Goal: Task Accomplishment & Management: Manage account settings

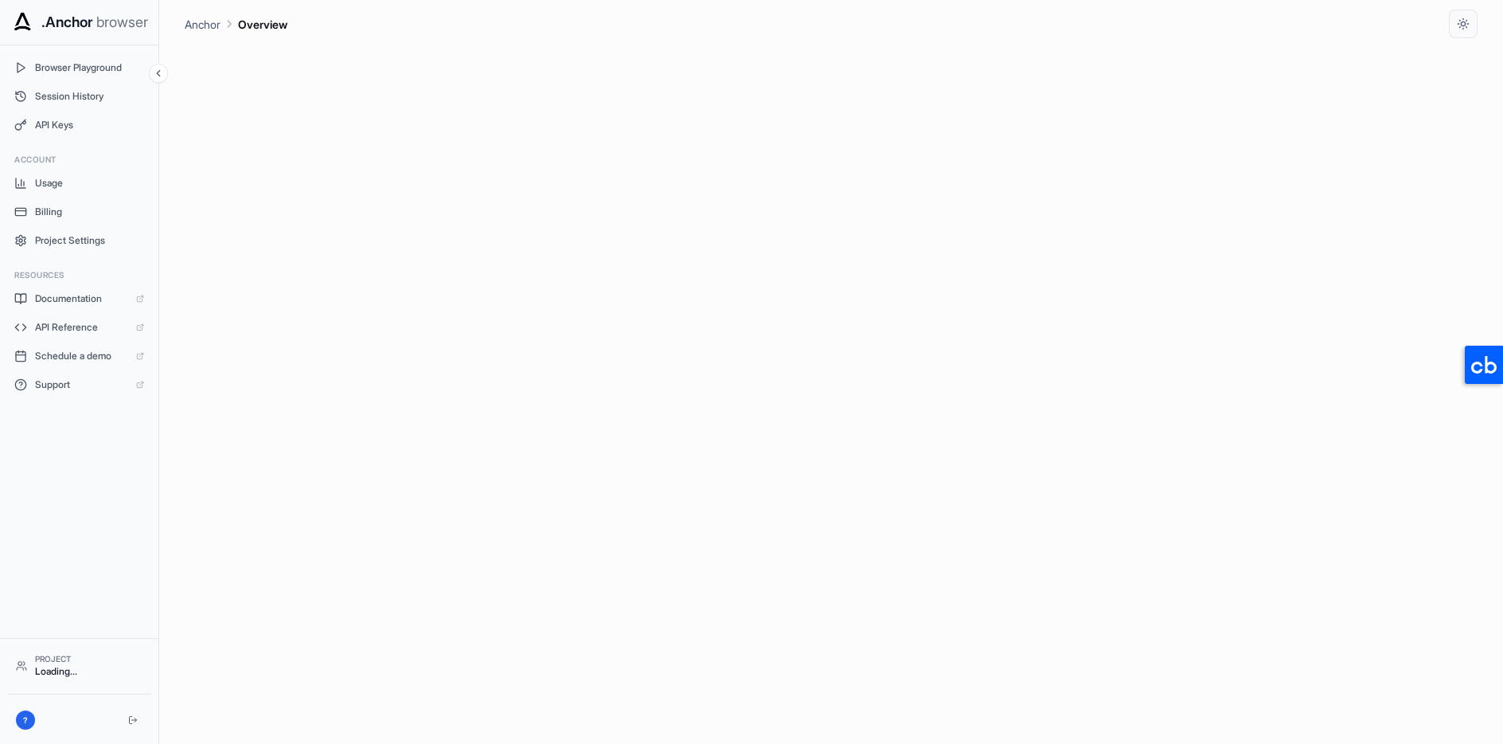
drag, startPoint x: 100, startPoint y: 512, endPoint x: 100, endPoint y: 503, distance: 8.8
click at [100, 512] on div "Browser Playground Session History API Keys Account Usage Billing Project Setti…" at bounding box center [79, 341] width 158 height 592
drag, startPoint x: 103, startPoint y: 513, endPoint x: 61, endPoint y: 297, distance: 219.7
click at [103, 511] on div "Browser Playground Session History API Keys Account Usage Billing Project Setti…" at bounding box center [79, 341] width 158 height 592
click at [48, 205] on span "Billing" at bounding box center [89, 211] width 109 height 13
